Goal: Task Accomplishment & Management: Use online tool/utility

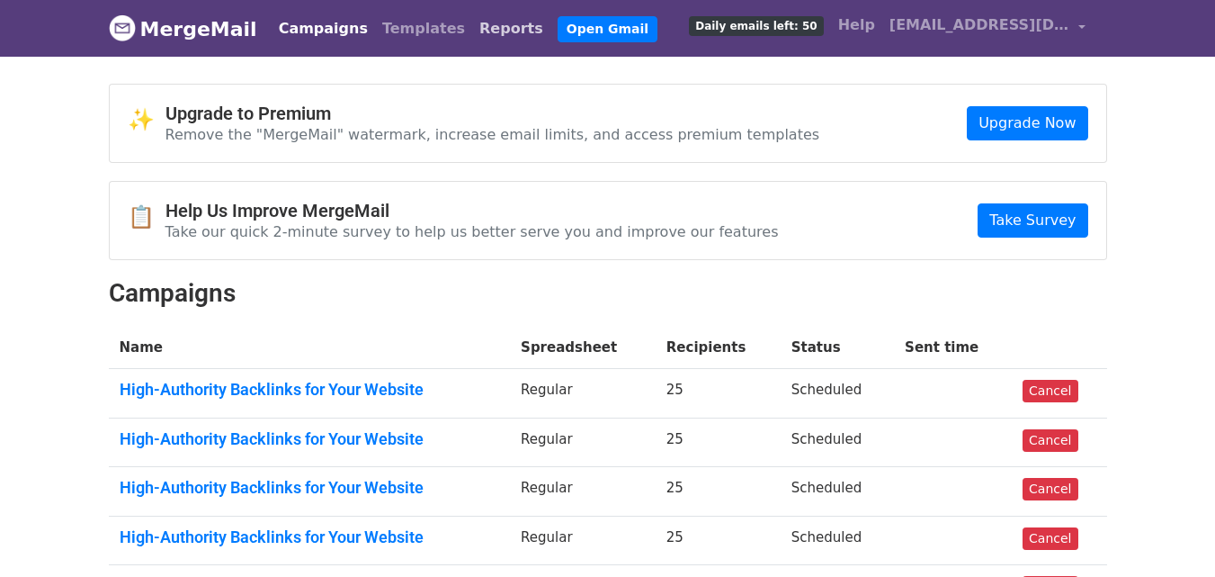
click at [472, 34] on link "Reports" at bounding box center [511, 29] width 78 height 36
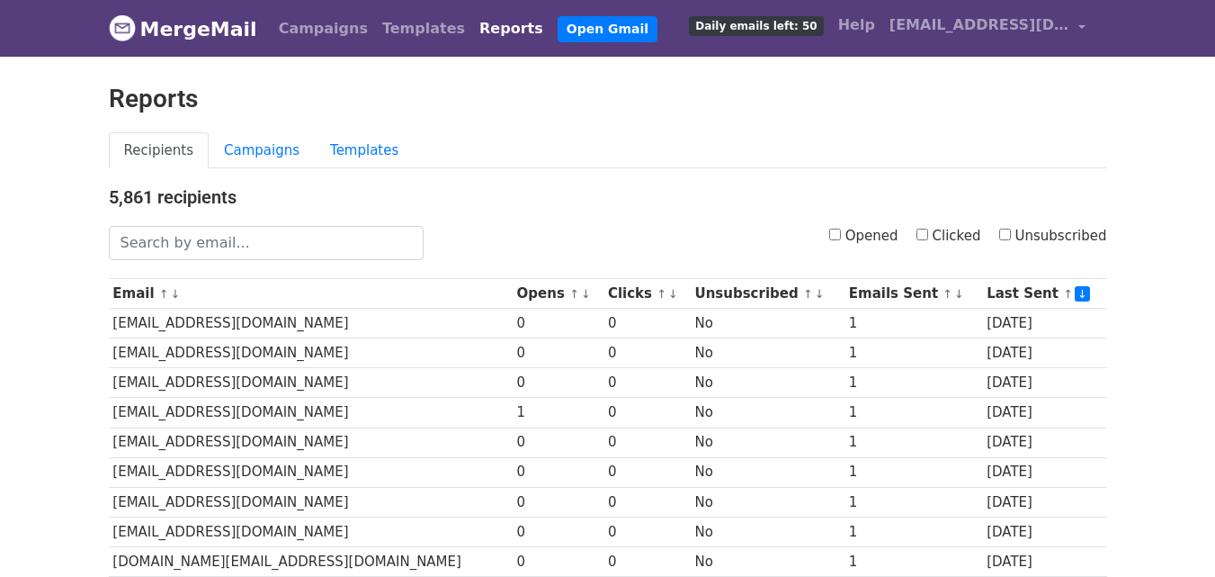
click at [932, 226] on label "Clicked" at bounding box center [949, 236] width 65 height 21
click at [928, 228] on input "Clicked" at bounding box center [923, 234] width 12 height 12
checkbox input "true"
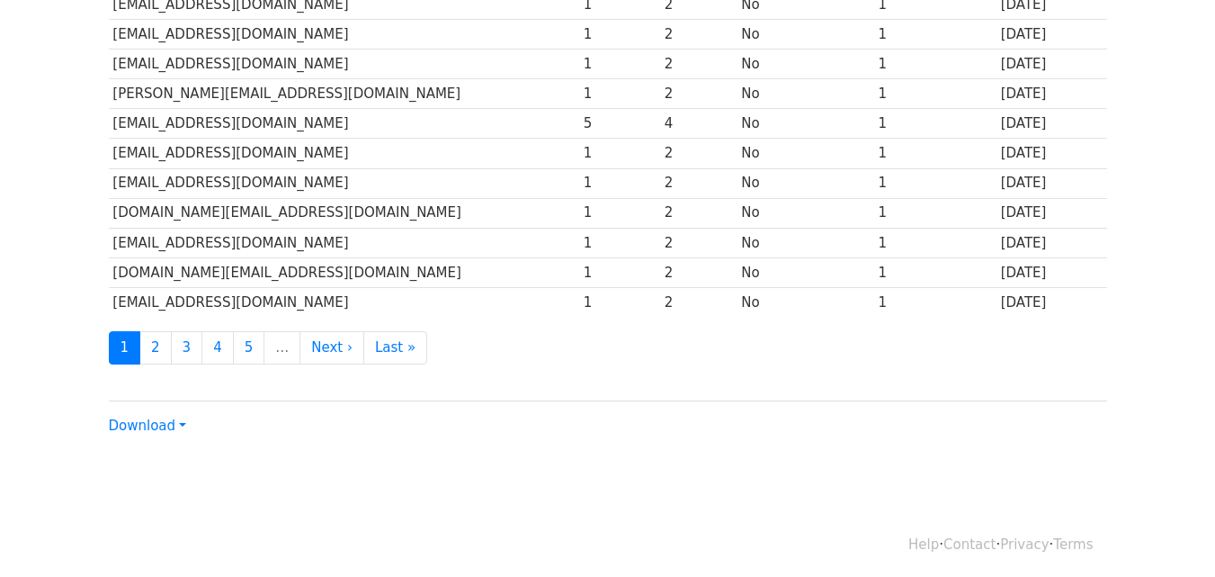
scroll to position [889, 0]
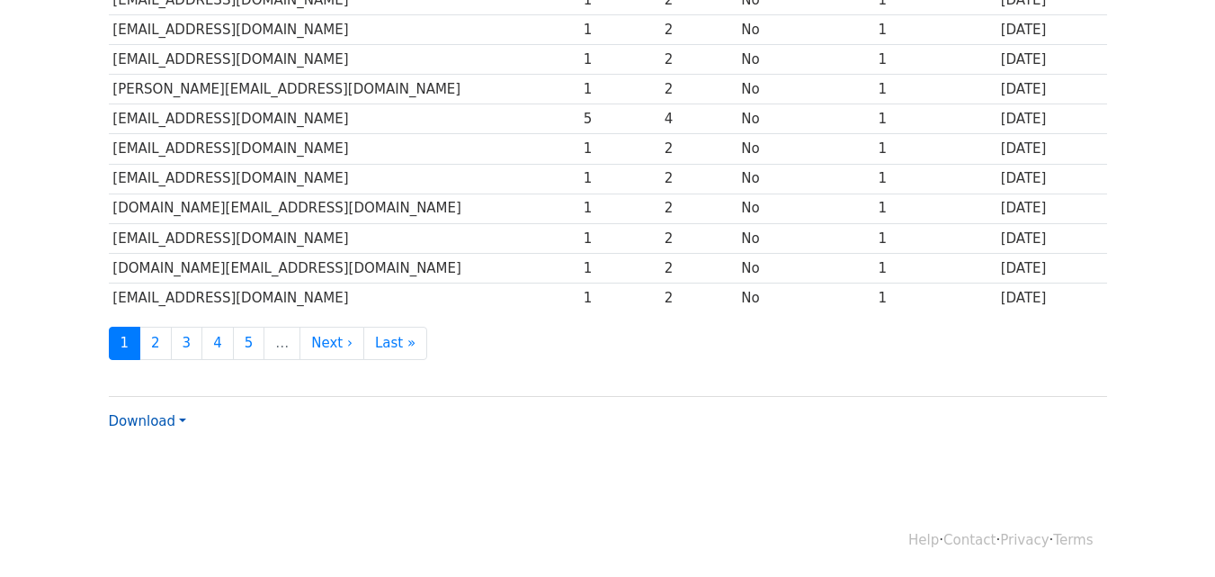
click at [148, 420] on link "Download" at bounding box center [147, 421] width 77 height 16
click at [165, 453] on link "CSV" at bounding box center [181, 455] width 142 height 29
